Goal: Find specific page/section

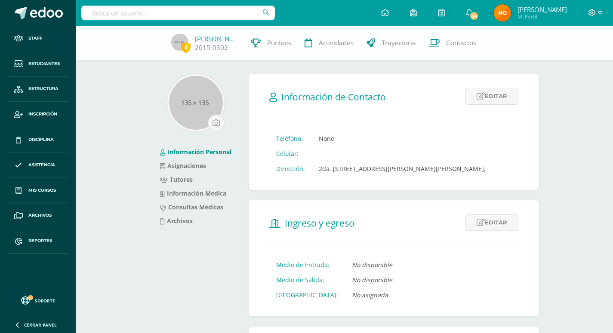
click at [203, 14] on input "text" at bounding box center [178, 13] width 194 height 15
type input "[PERSON_NAME]"
click at [46, 58] on link "Estudiantes" at bounding box center [38, 63] width 62 height 25
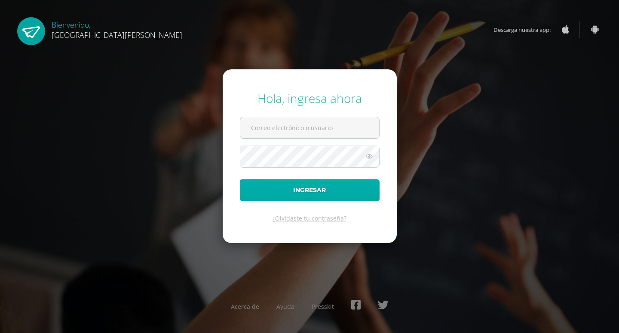
type input "[EMAIL_ADDRESS][DOMAIN_NAME]"
click at [313, 188] on button "Ingresar" at bounding box center [310, 190] width 140 height 22
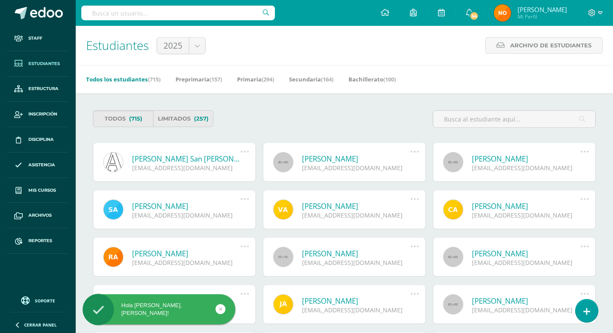
click at [137, 15] on input "text" at bounding box center [178, 13] width 194 height 15
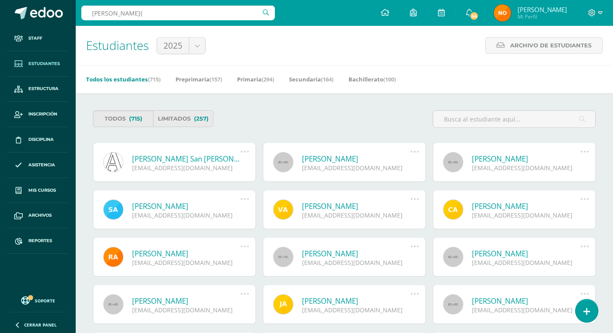
type input "[PERSON_NAME]"
